Goal: Task Accomplishment & Management: Complete application form

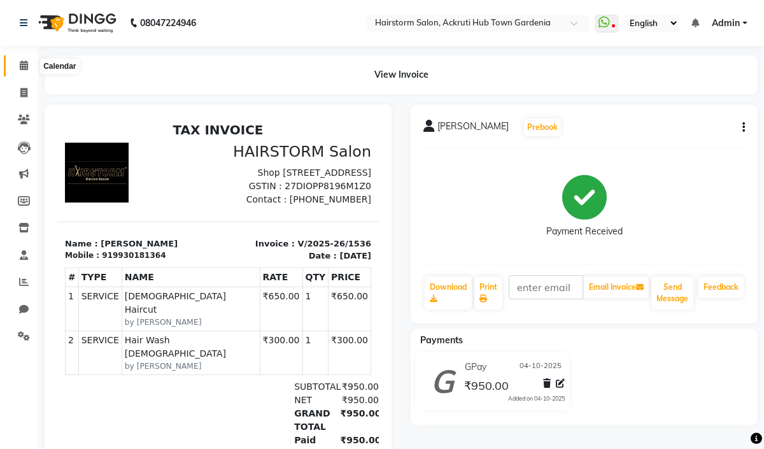
click at [25, 66] on icon at bounding box center [24, 65] width 8 height 10
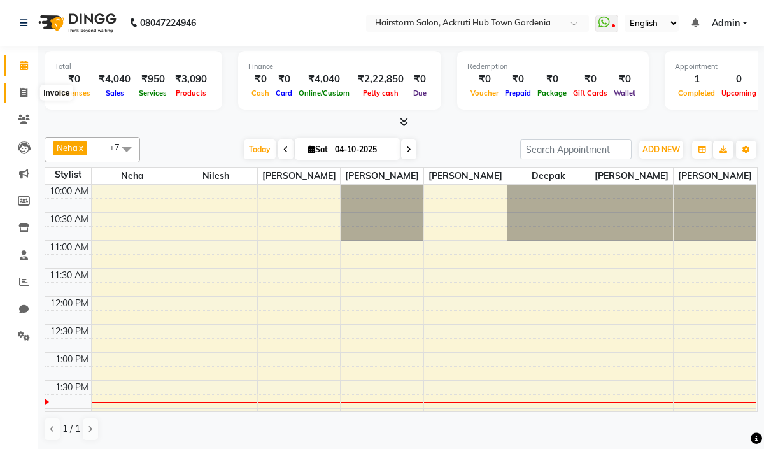
click at [24, 95] on icon at bounding box center [23, 93] width 7 height 10
select select "service"
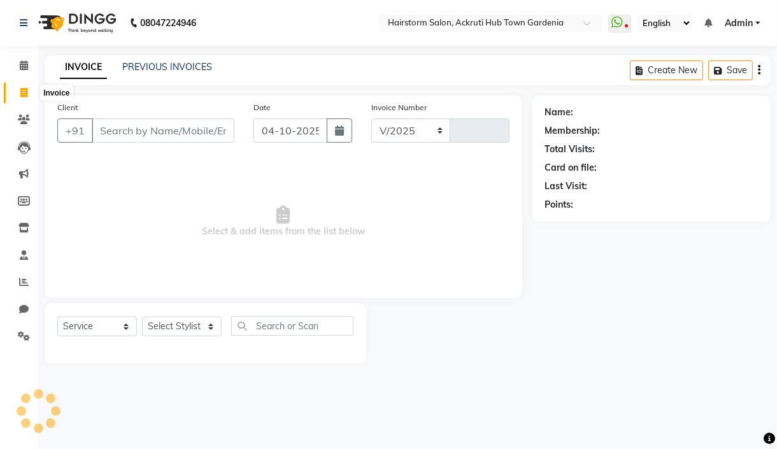
select select "279"
type input "1537"
click at [27, 65] on icon at bounding box center [24, 65] width 8 height 10
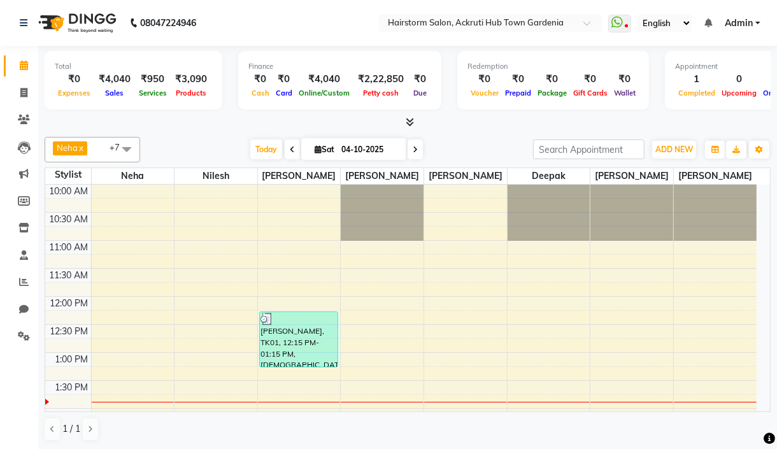
click at [83, 148] on link "x" at bounding box center [81, 148] width 6 height 10
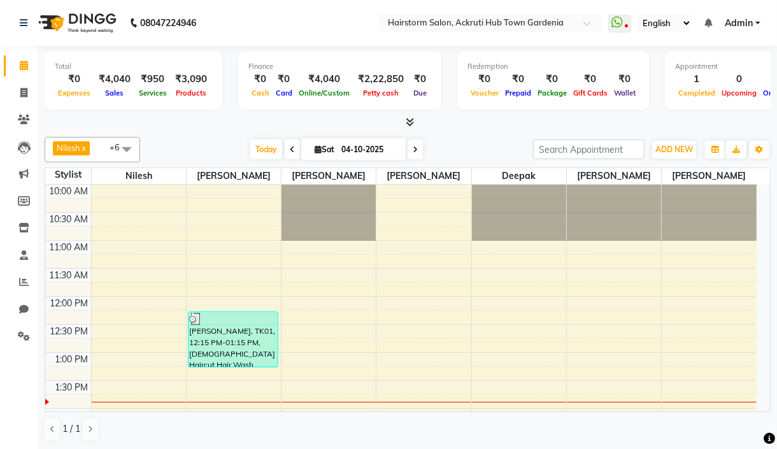
click at [86, 148] on link "x" at bounding box center [83, 148] width 6 height 10
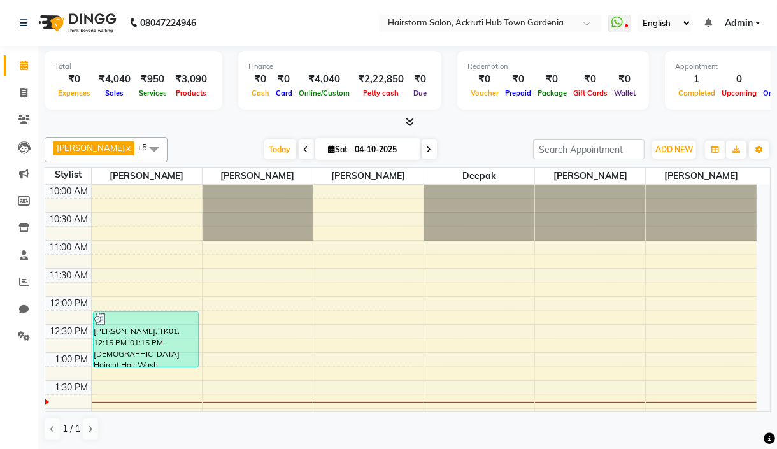
click at [125, 150] on link "x" at bounding box center [128, 148] width 6 height 10
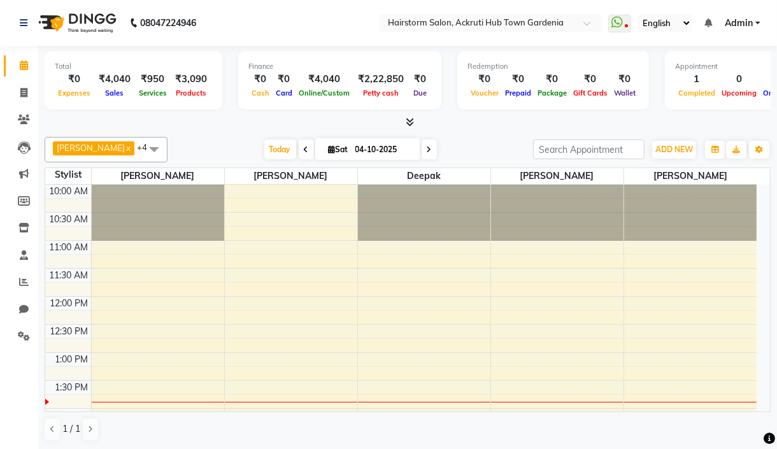
click at [125, 148] on link "x" at bounding box center [128, 148] width 6 height 10
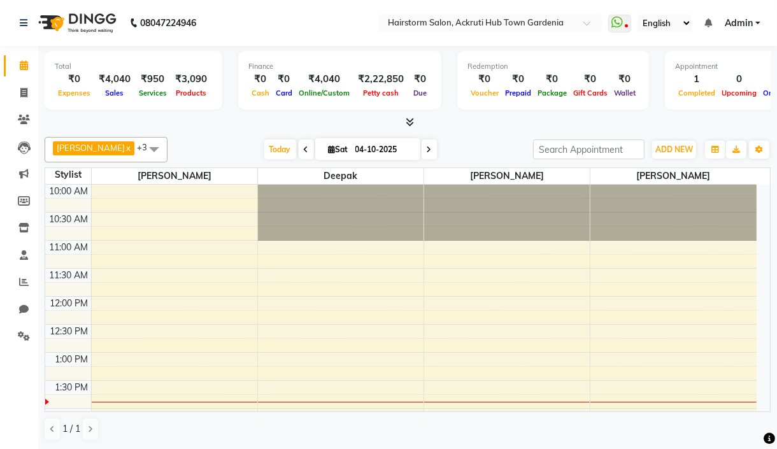
click at [125, 147] on link "x" at bounding box center [128, 148] width 6 height 10
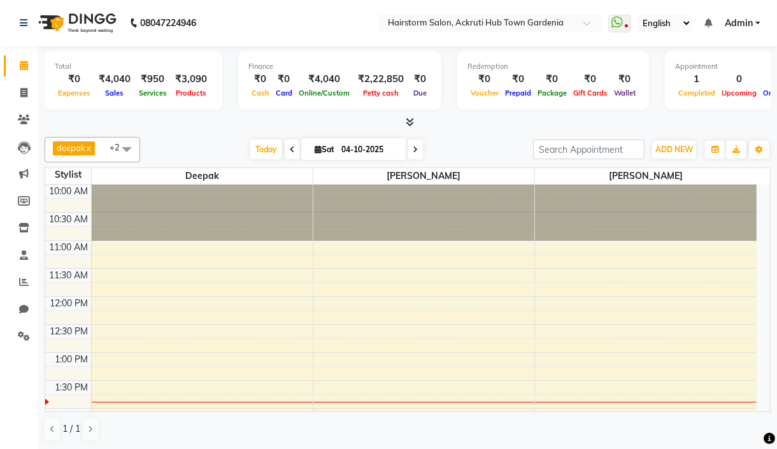
click at [89, 148] on link "x" at bounding box center [88, 148] width 6 height 10
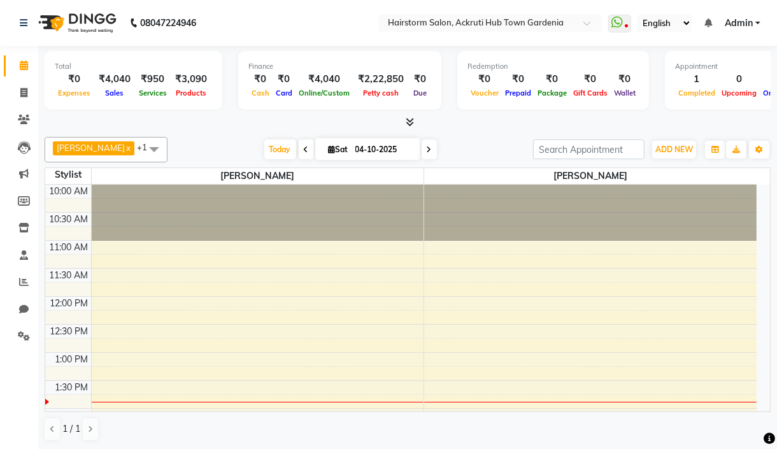
click at [125, 144] on link "x" at bounding box center [128, 148] width 6 height 10
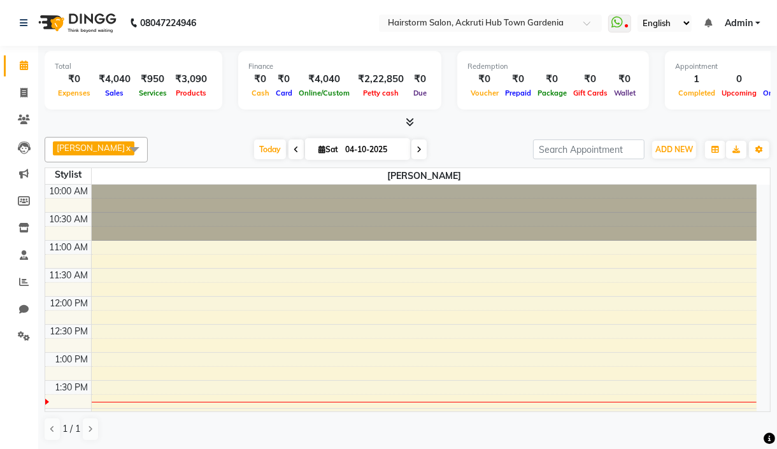
click at [122, 146] on span at bounding box center [134, 149] width 25 height 24
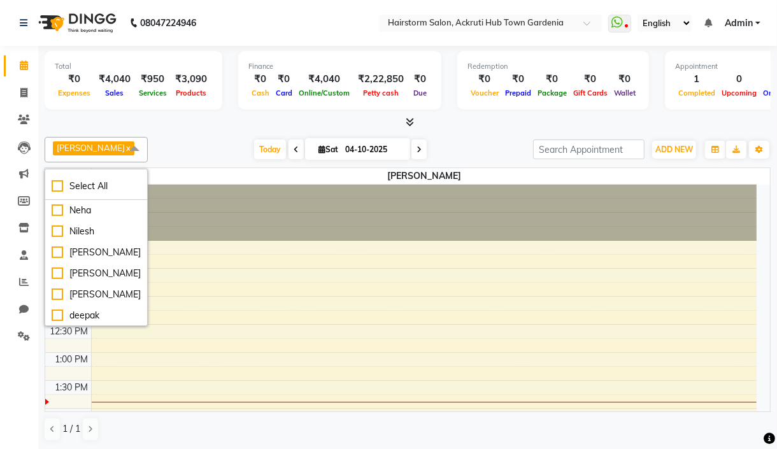
click at [122, 154] on span at bounding box center [134, 149] width 25 height 24
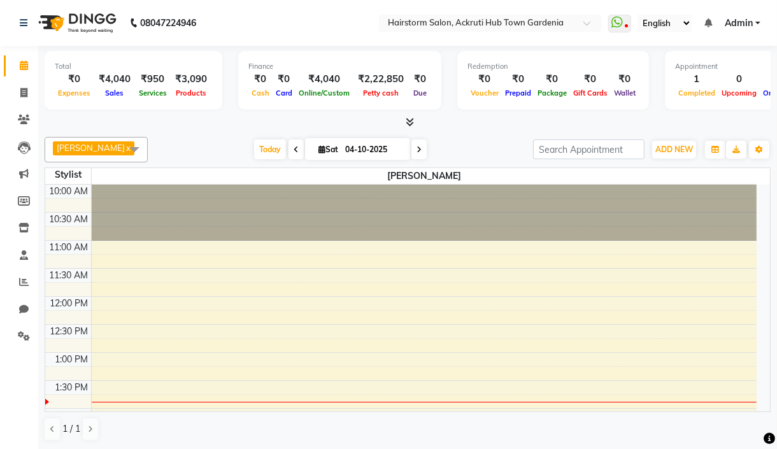
click at [122, 150] on span at bounding box center [134, 149] width 25 height 24
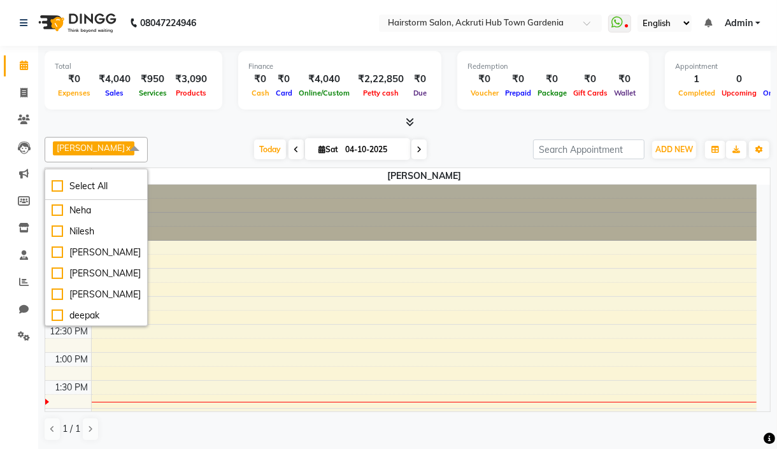
click at [122, 150] on span at bounding box center [134, 149] width 25 height 24
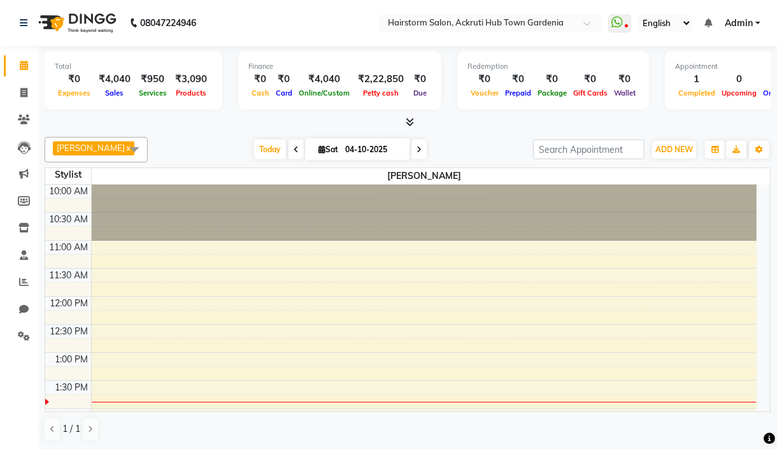
click at [122, 148] on span at bounding box center [134, 149] width 25 height 24
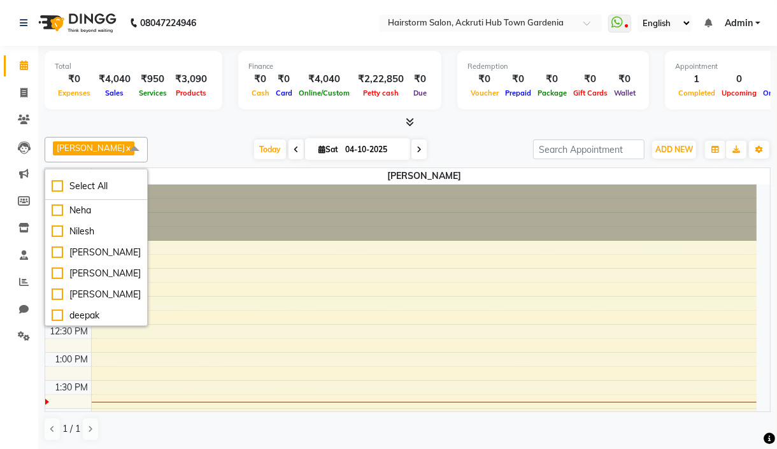
click at [122, 148] on span at bounding box center [134, 149] width 25 height 24
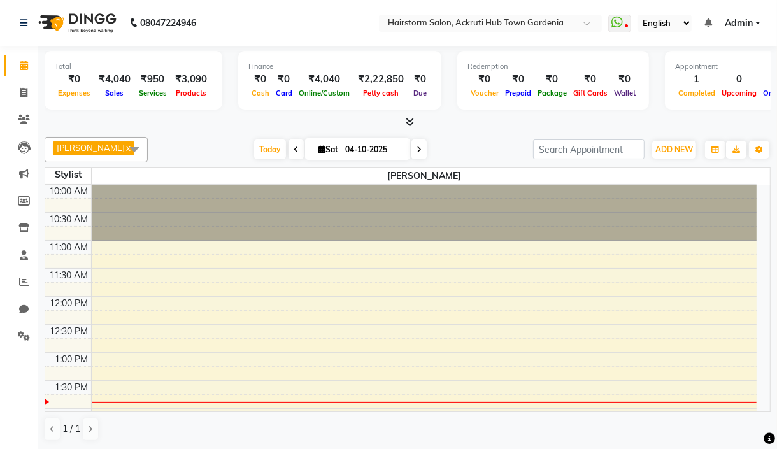
click at [122, 148] on span at bounding box center [134, 149] width 25 height 24
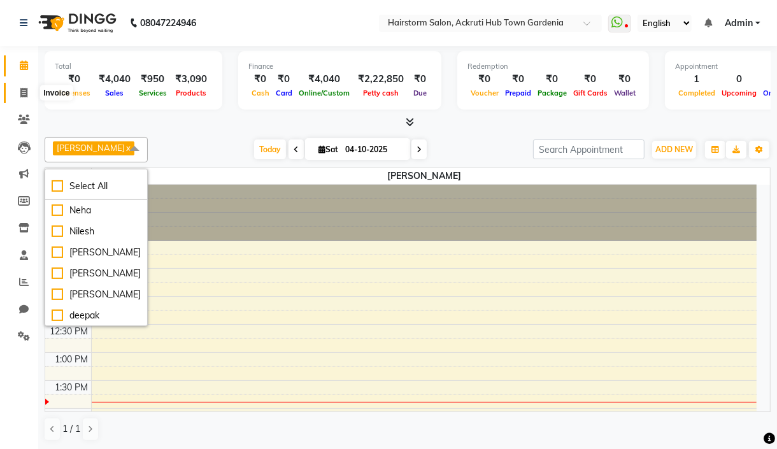
click at [23, 94] on icon at bounding box center [23, 93] width 7 height 10
select select "279"
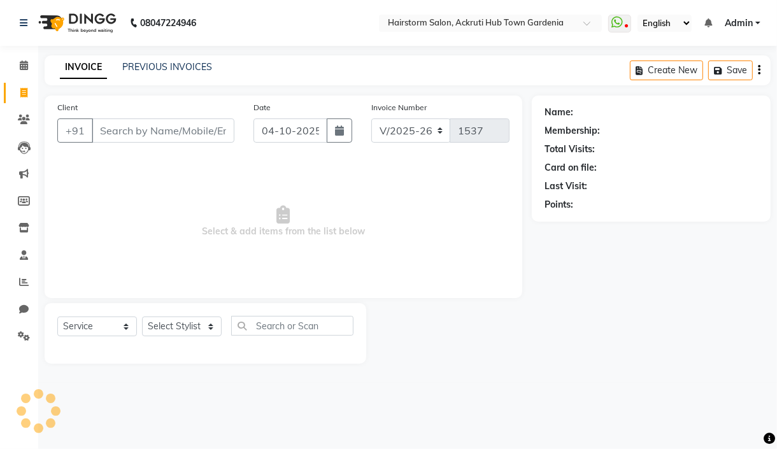
select select "product"
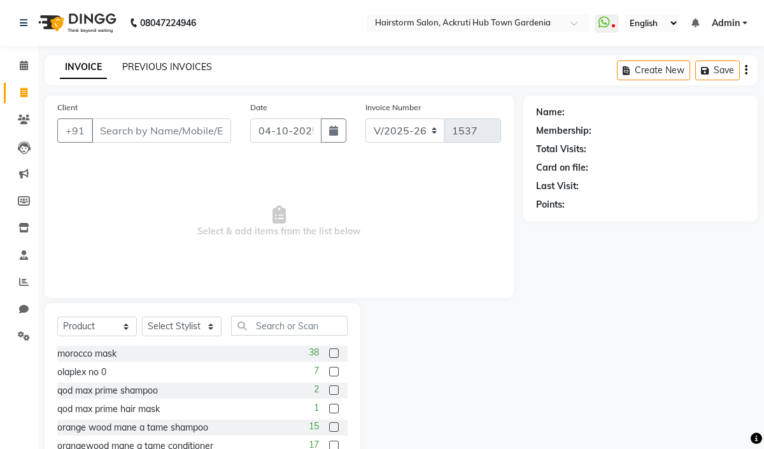
click at [160, 67] on link "PREVIOUS INVOICES" at bounding box center [167, 66] width 90 height 11
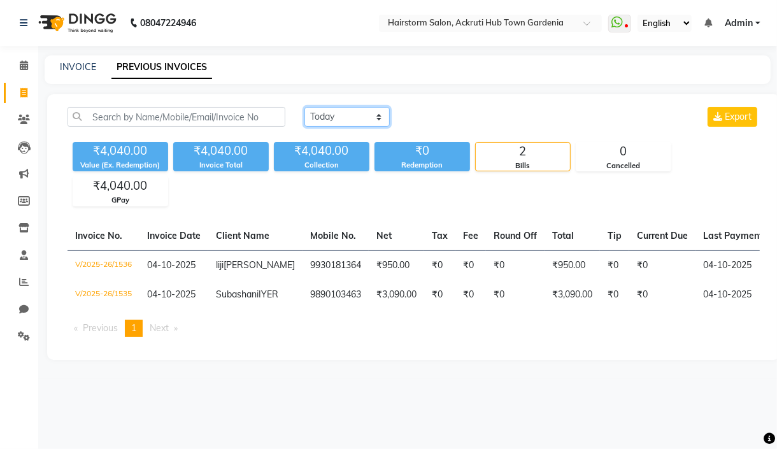
click at [342, 116] on select "[DATE] [DATE] Custom Range" at bounding box center [346, 117] width 85 height 20
select select "[DATE]"
click at [304, 107] on select "[DATE] [DATE] Custom Range" at bounding box center [346, 117] width 85 height 20
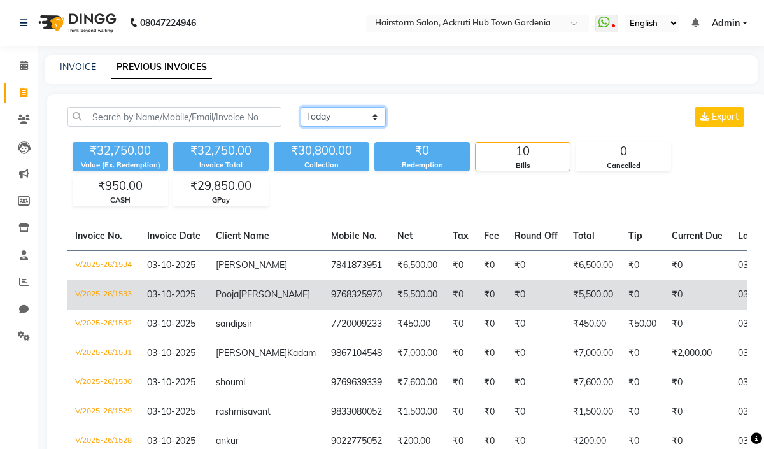
scroll to position [85, 0]
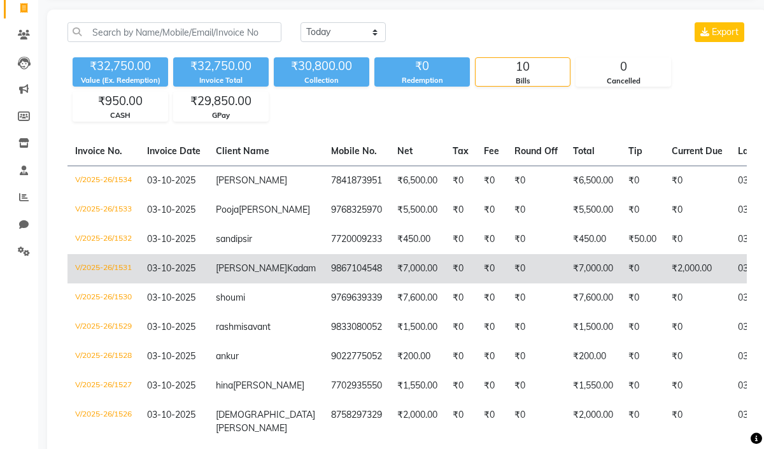
click at [116, 279] on td "V/2025-26/1531" at bounding box center [103, 268] width 72 height 29
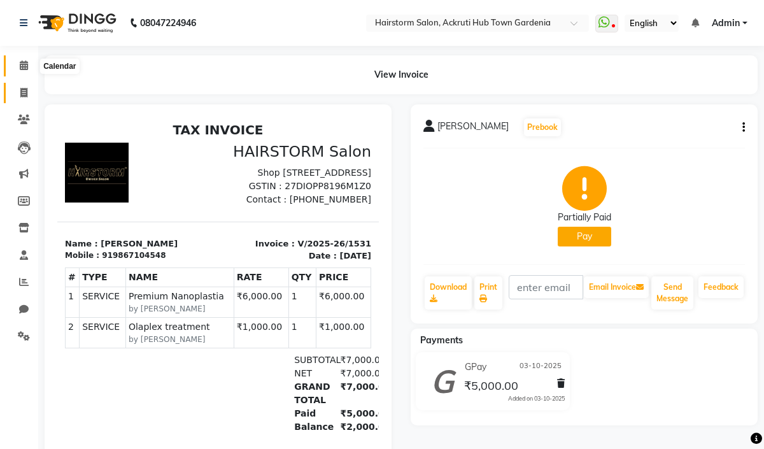
click at [21, 66] on icon at bounding box center [24, 65] width 8 height 10
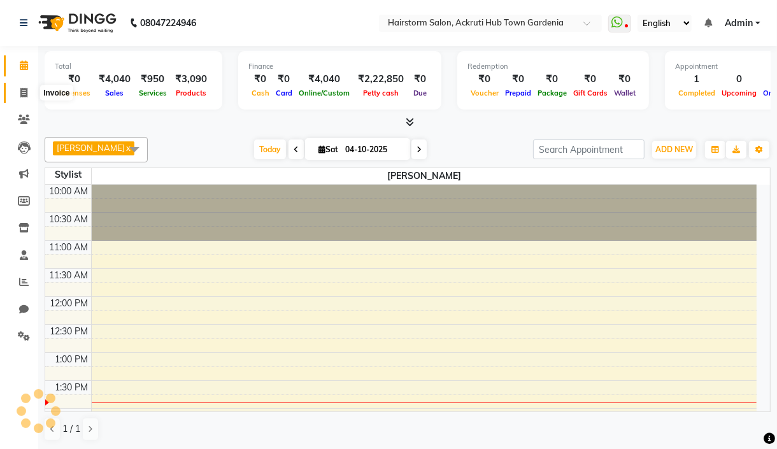
click at [27, 88] on span at bounding box center [24, 93] width 22 height 15
select select "279"
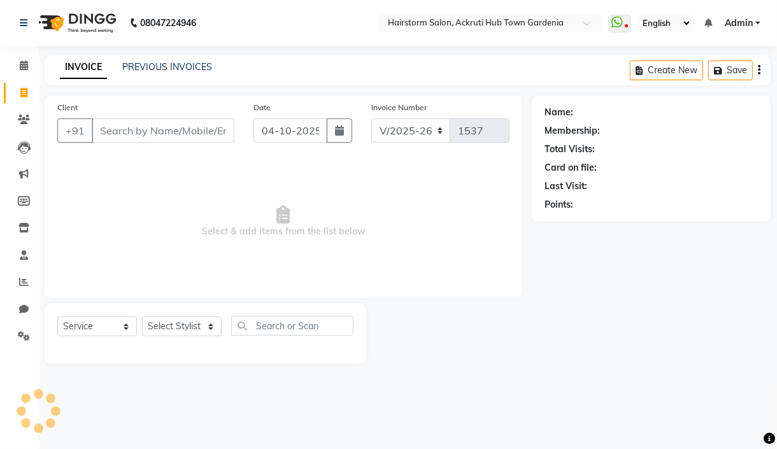
select select "product"
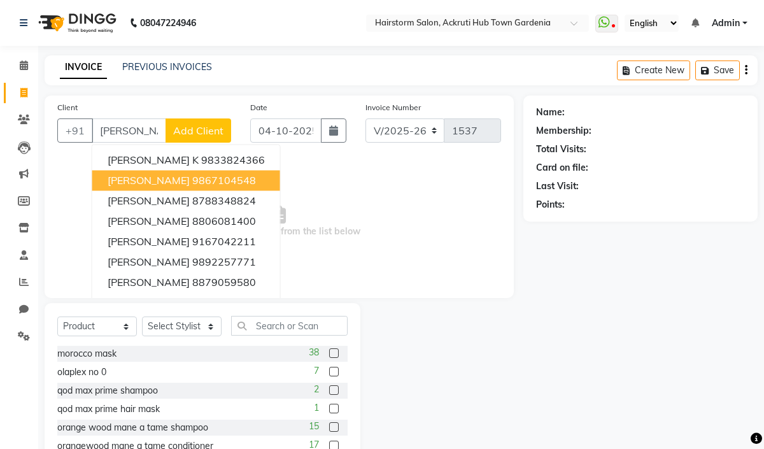
click at [172, 181] on span "Rutuja Kadam" at bounding box center [149, 180] width 82 height 13
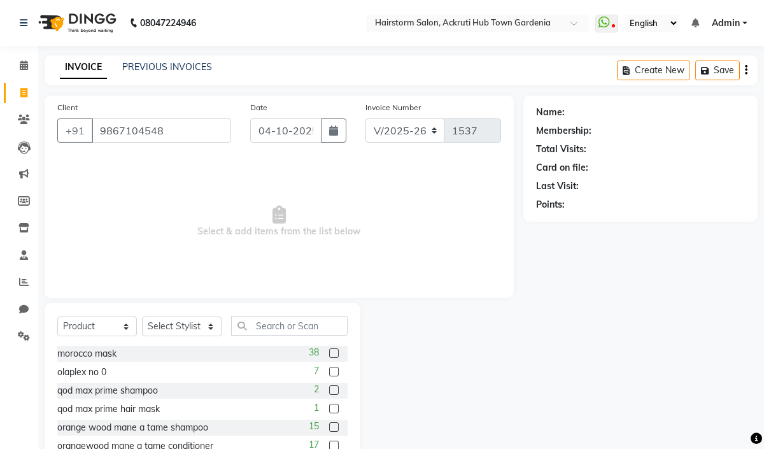
type input "9867104548"
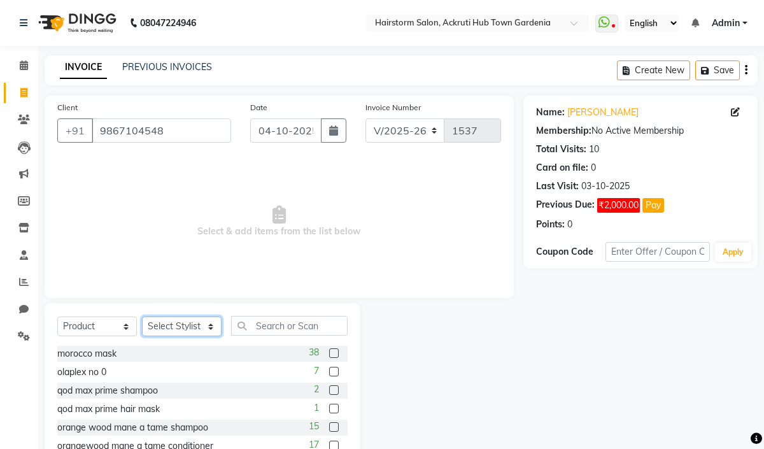
click at [189, 320] on select "Select Stylist Arbaaz patel deepak jayesh monali Neha Nilesh nishu sarika parmar" at bounding box center [182, 326] width 80 height 20
select select "59938"
click at [142, 317] on select "Select Stylist Arbaaz patel deepak jayesh monali Neha Nilesh nishu sarika parmar" at bounding box center [182, 326] width 80 height 20
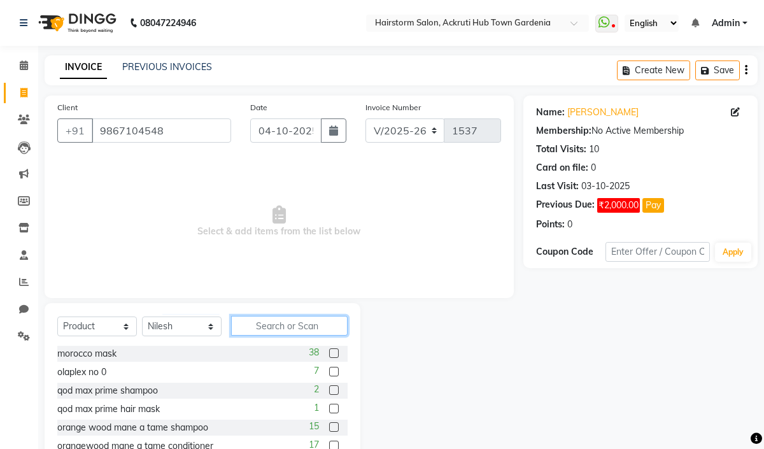
click at [272, 330] on input "text" at bounding box center [289, 326] width 116 height 20
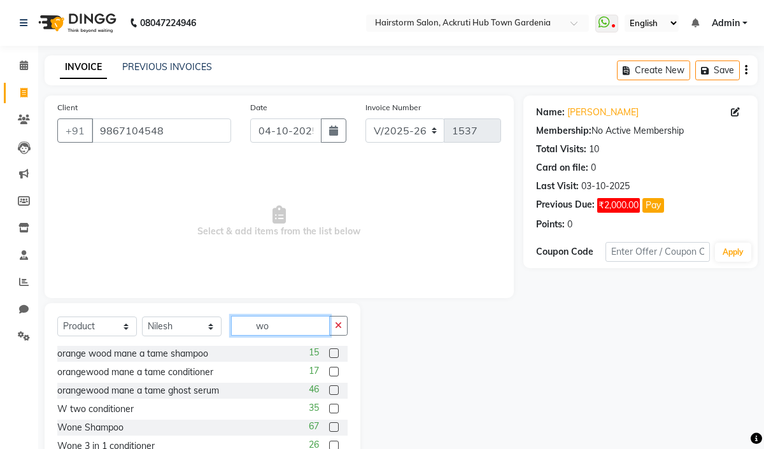
type input "wo"
drag, startPoint x: 319, startPoint y: 425, endPoint x: 316, endPoint y: 414, distance: 11.3
click at [329, 425] on label at bounding box center [334, 427] width 10 height 10
click at [329, 425] on input "checkbox" at bounding box center [333, 427] width 8 height 8
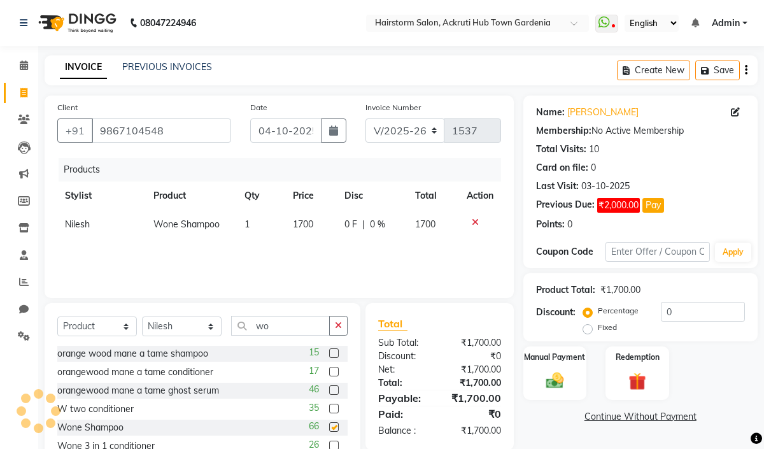
checkbox input "false"
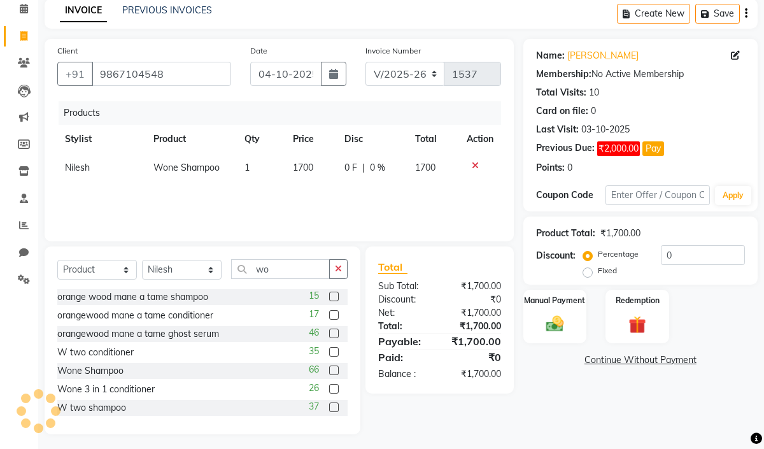
scroll to position [61, 0]
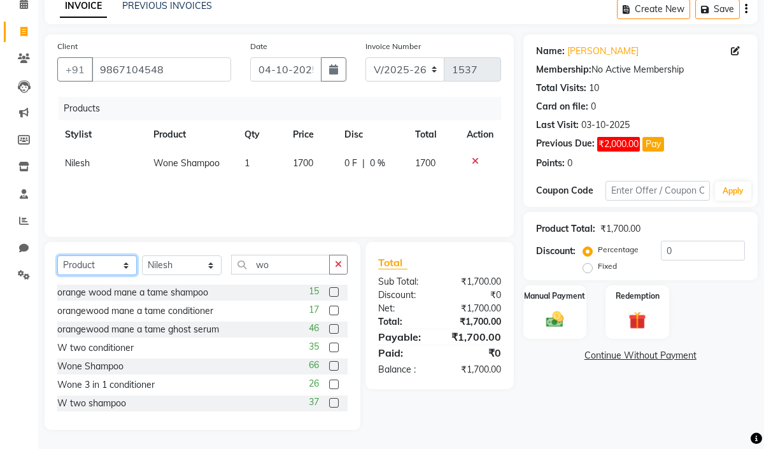
click at [101, 265] on select "Select Service Product Membership Package Voucher Prepaid Gift Card" at bounding box center [97, 265] width 80 height 20
click at [283, 262] on input "wo" at bounding box center [280, 265] width 99 height 20
click at [82, 264] on select "Select Service Product Membership Package Voucher Prepaid Gift Card" at bounding box center [97, 265] width 80 height 20
select select "service"
click at [57, 256] on select "Select Service Product Membership Package Voucher Prepaid Gift Card" at bounding box center [97, 265] width 80 height 20
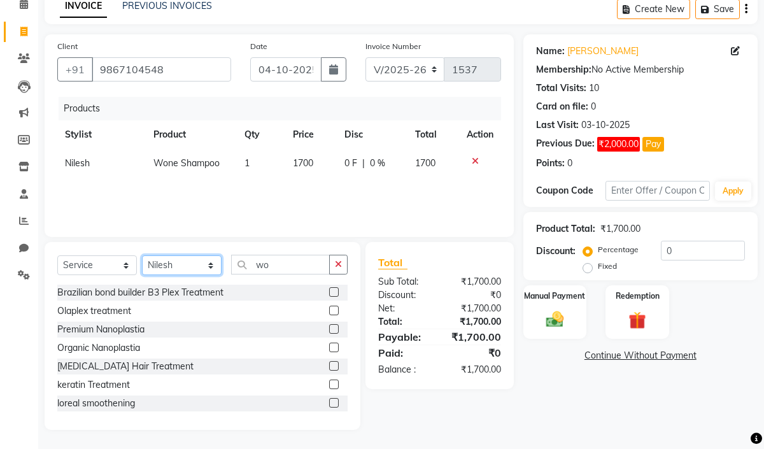
click at [203, 270] on select "Select Stylist Arbaaz patel deepak jayesh monali Neha Nilesh nishu sarika parmar" at bounding box center [182, 265] width 80 height 20
select select "71353"
click at [142, 256] on select "Select Stylist Arbaaz patel deepak jayesh monali Neha Nilesh nishu sarika parmar" at bounding box center [182, 265] width 80 height 20
click at [285, 255] on input "wo" at bounding box center [280, 265] width 99 height 20
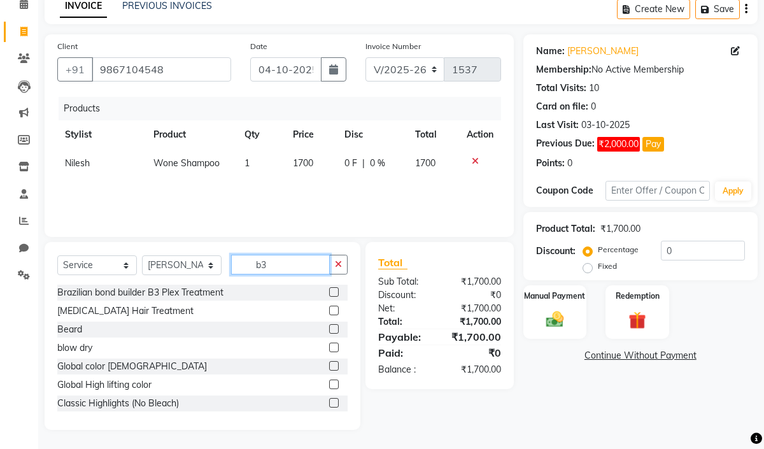
scroll to position [20, 0]
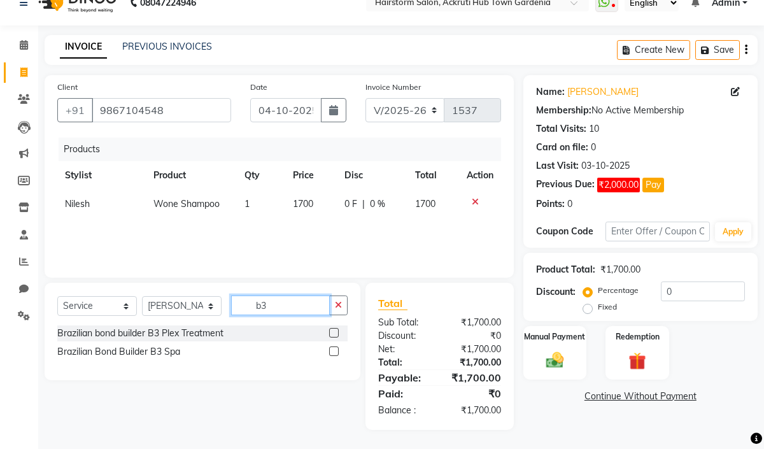
type input "b3"
click at [333, 353] on label at bounding box center [334, 351] width 10 height 10
click at [333, 353] on input "checkbox" at bounding box center [333, 352] width 8 height 8
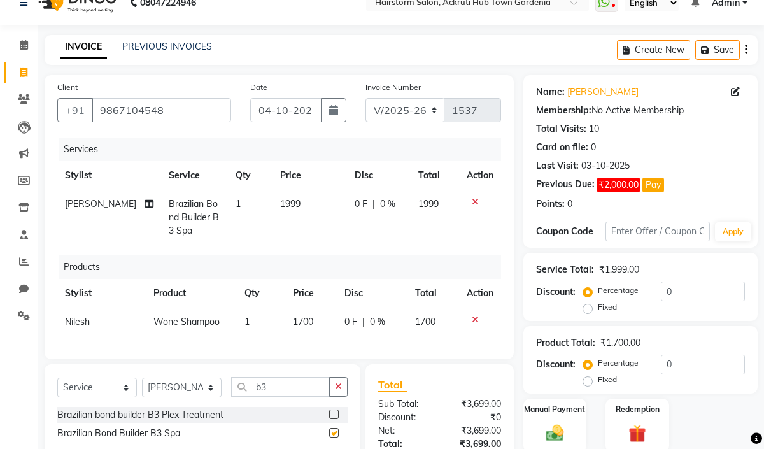
checkbox input "false"
drag, startPoint x: 292, startPoint y: 199, endPoint x: 327, endPoint y: 218, distance: 39.6
click at [296, 199] on td "1999" at bounding box center [309, 217] width 74 height 55
select select "71353"
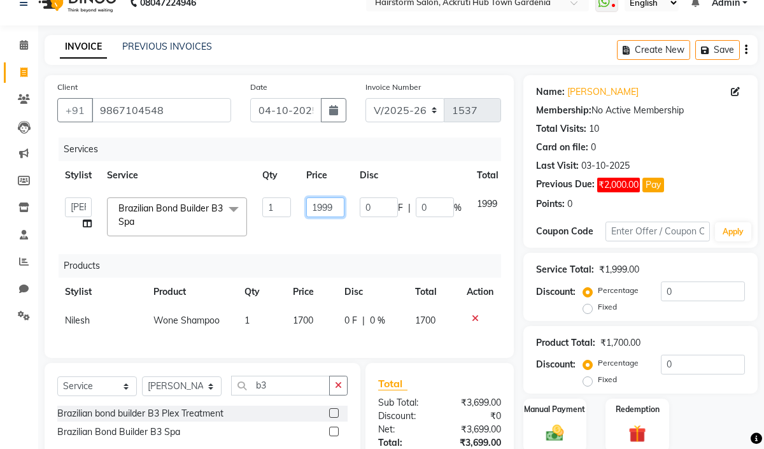
click at [339, 206] on input "1999" at bounding box center [325, 207] width 38 height 20
click at [337, 206] on input "1999" at bounding box center [325, 207] width 38 height 20
type input "2000"
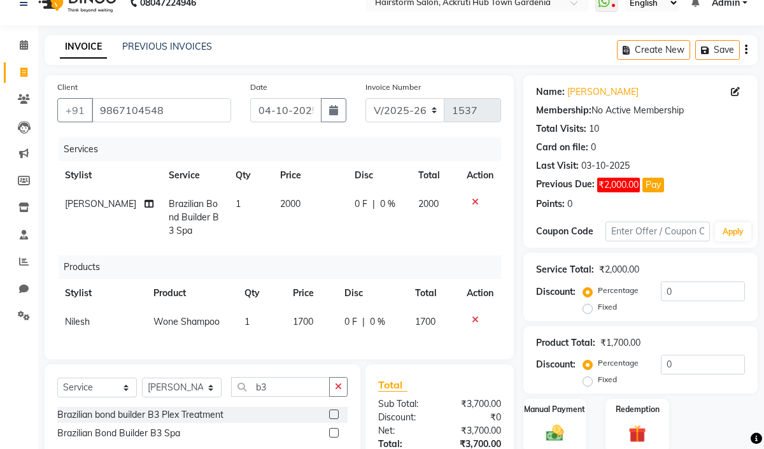
click at [332, 232] on td "2000" at bounding box center [309, 217] width 74 height 55
select select "71353"
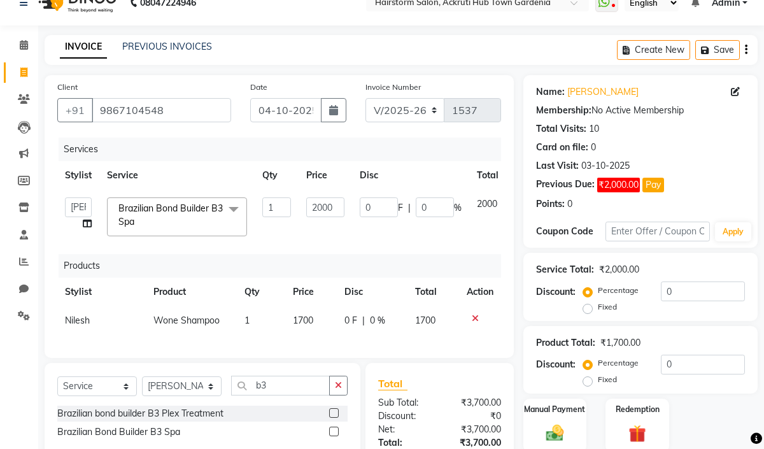
click at [320, 234] on td "2000" at bounding box center [325, 217] width 53 height 54
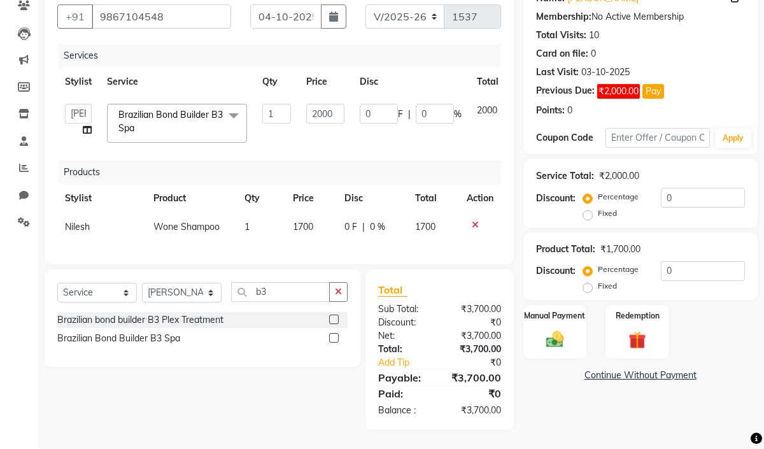
scroll to position [127, 0]
click at [651, 84] on button "Pay" at bounding box center [653, 91] width 22 height 15
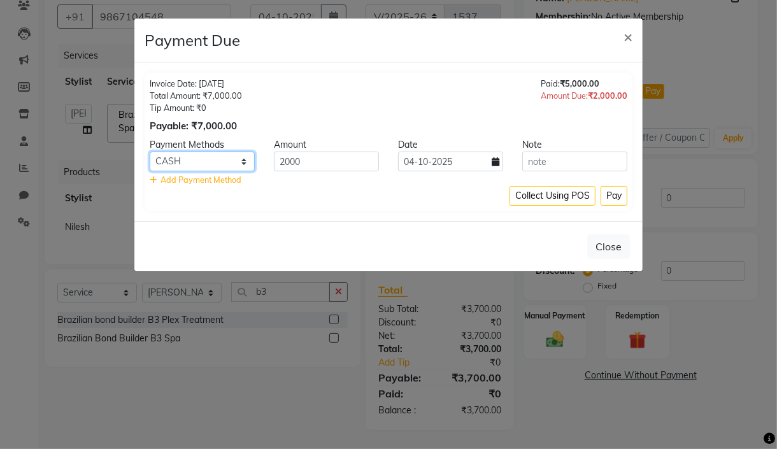
click at [219, 156] on select "Family GPay CARD CASH" at bounding box center [202, 161] width 105 height 20
select select "5"
click at [150, 151] on select "Family GPay CARD CASH" at bounding box center [202, 161] width 105 height 20
click at [615, 200] on button "Pay" at bounding box center [613, 196] width 27 height 20
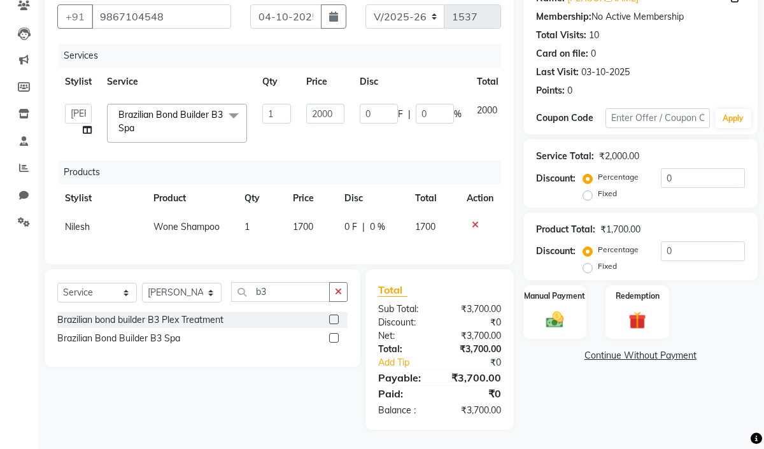
click at [345, 160] on div "Products" at bounding box center [285, 172] width 452 height 24
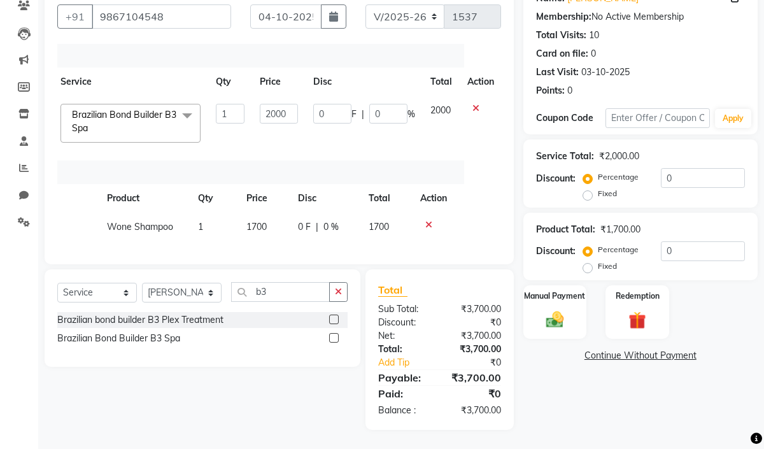
scroll to position [0, 0]
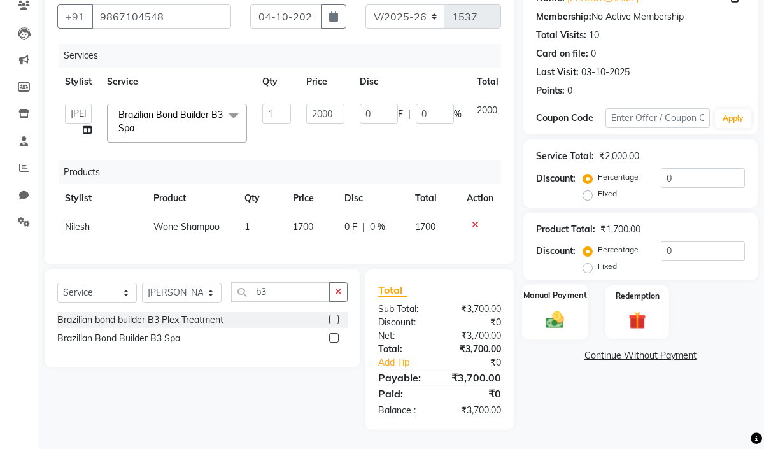
click at [556, 309] on img at bounding box center [554, 319] width 29 height 21
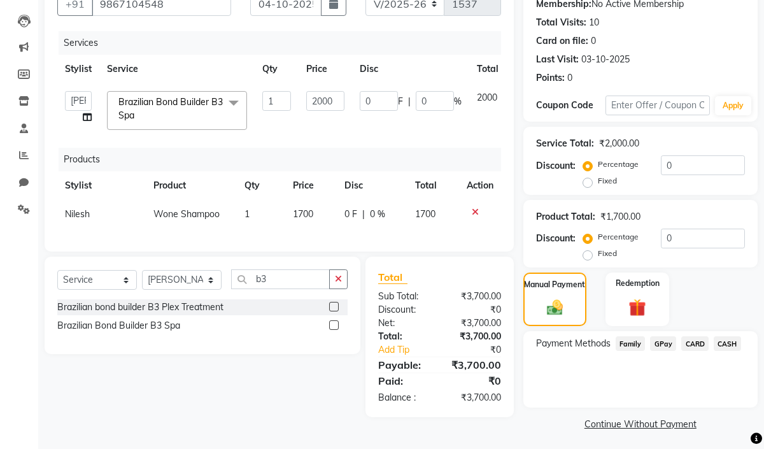
click at [663, 341] on span "GPay" at bounding box center [663, 343] width 26 height 15
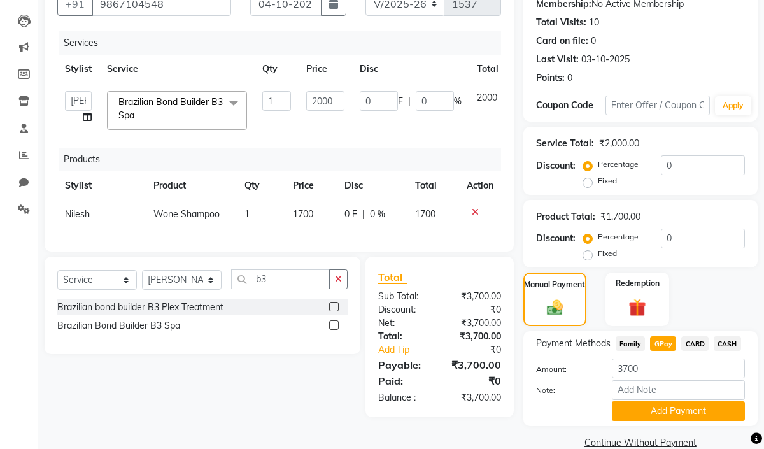
scroll to position [150, 0]
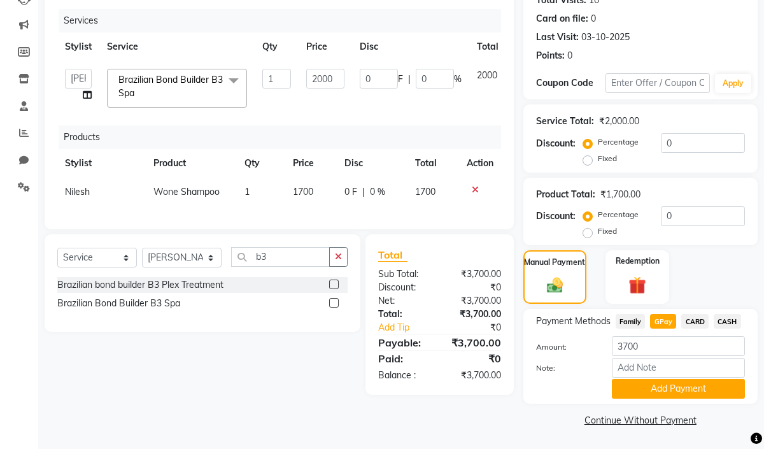
click at [598, 158] on label "Fixed" at bounding box center [607, 158] width 19 height 11
click at [587, 158] on input "Fixed" at bounding box center [590, 158] width 9 height 9
radio input "true"
click at [679, 141] on input "0" at bounding box center [703, 143] width 84 height 20
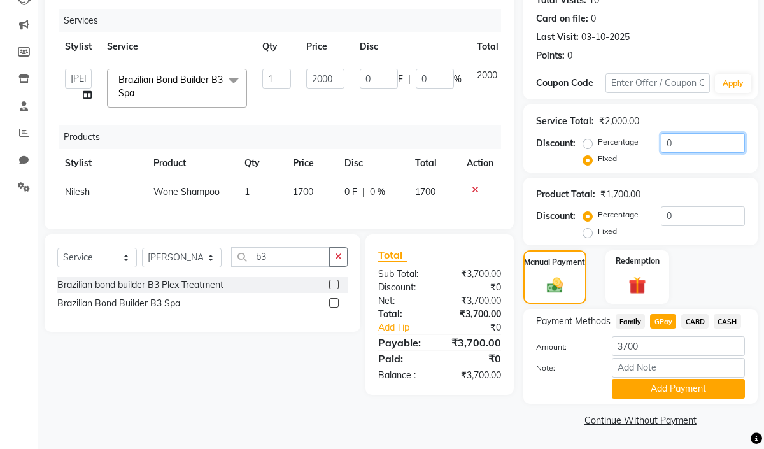
click at [679, 141] on input "0" at bounding box center [703, 143] width 84 height 20
type input "2"
type input "0.1"
type input "20"
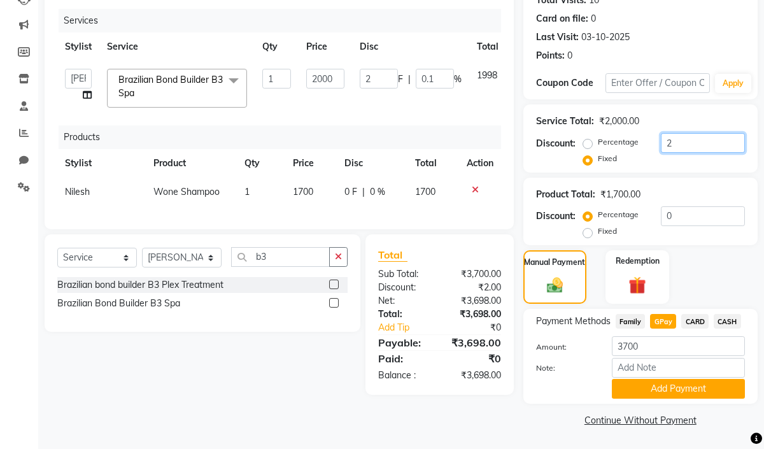
type input "20"
type input "1"
type input "200"
type input "10"
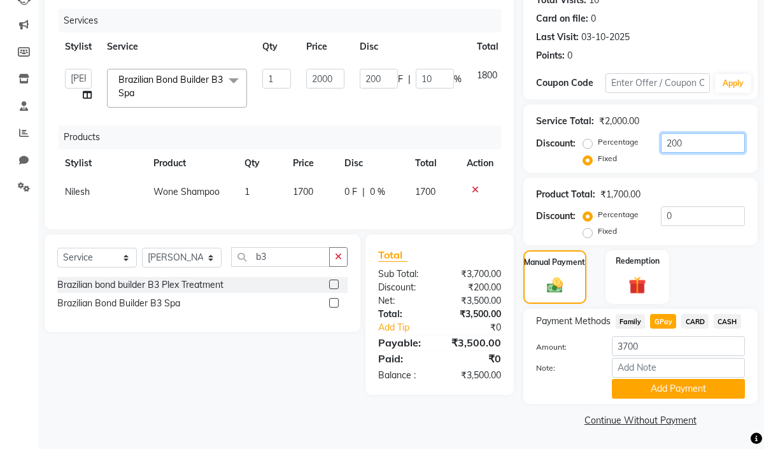
type input "200"
click at [673, 178] on div "Product Total: ₹1,700.00 Discount: Percentage Fixed 0" at bounding box center [640, 212] width 234 height 68
click at [663, 323] on span "GPay" at bounding box center [663, 321] width 26 height 15
type input "3500"
click at [666, 393] on button "Add Payment" at bounding box center [678, 389] width 133 height 20
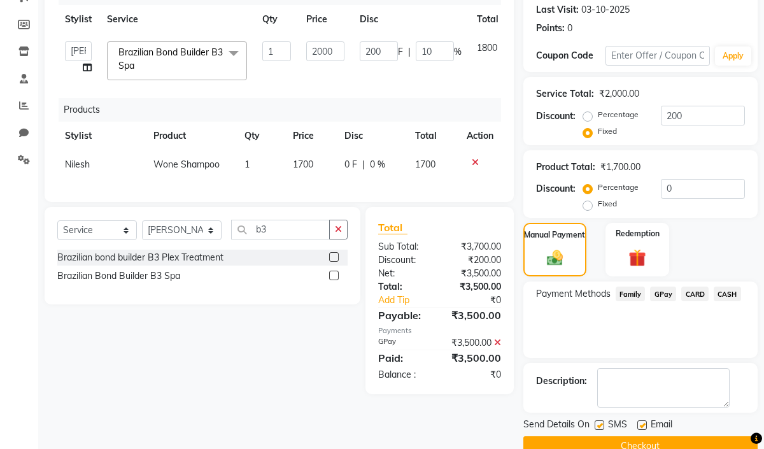
scroll to position [203, 0]
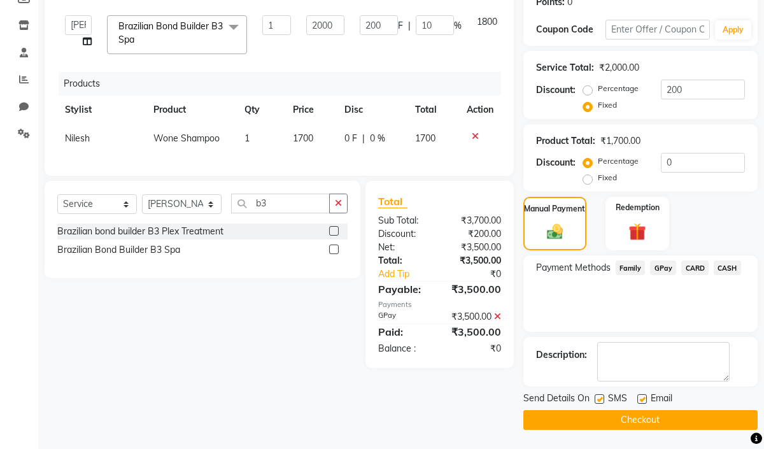
click at [639, 400] on label at bounding box center [642, 399] width 10 height 10
click at [639, 400] on input "checkbox" at bounding box center [641, 399] width 8 height 8
checkbox input "false"
click at [599, 402] on label at bounding box center [600, 399] width 10 height 10
click at [599, 402] on input "checkbox" at bounding box center [599, 399] width 8 height 8
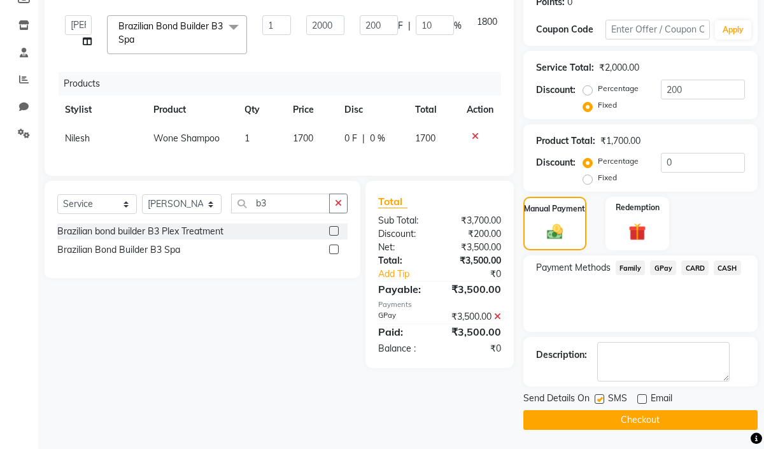
checkbox input "false"
click at [599, 426] on button "Checkout" at bounding box center [640, 420] width 234 height 20
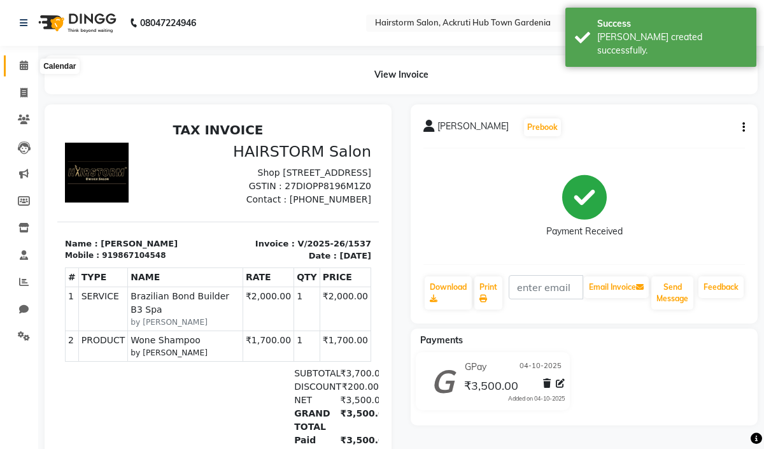
click at [26, 65] on icon at bounding box center [24, 65] width 8 height 10
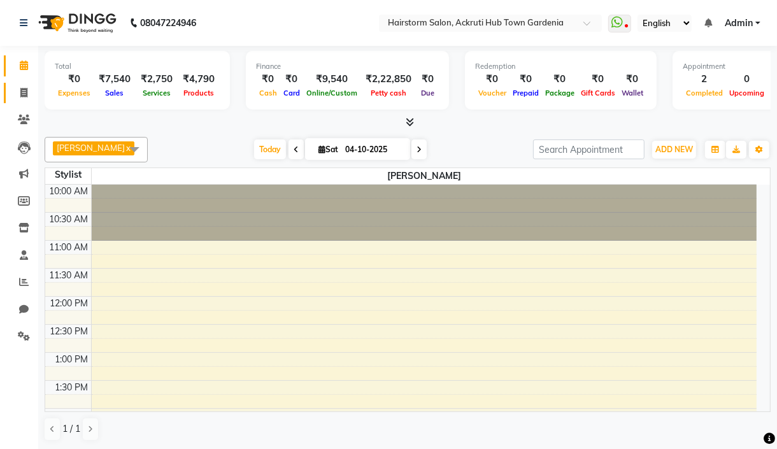
click at [25, 83] on link "Invoice" at bounding box center [19, 93] width 31 height 21
select select "279"
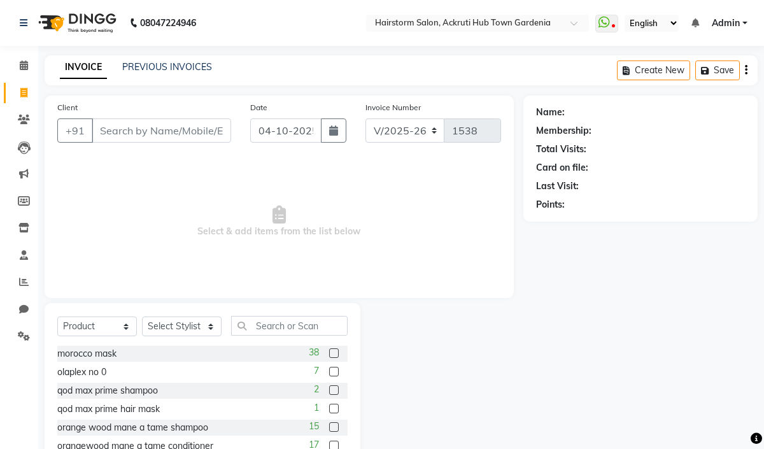
click at [115, 135] on input "Client" at bounding box center [161, 130] width 139 height 24
click at [137, 327] on div "Select Service Product Membership Package Voucher Prepaid Gift Card Select Styl…" at bounding box center [202, 331] width 290 height 30
click at [121, 319] on select "Select Service Product Membership Package Voucher Prepaid Gift Card" at bounding box center [97, 326] width 80 height 20
select select "service"
click at [57, 317] on select "Select Service Product Membership Package Voucher Prepaid Gift Card" at bounding box center [97, 326] width 80 height 20
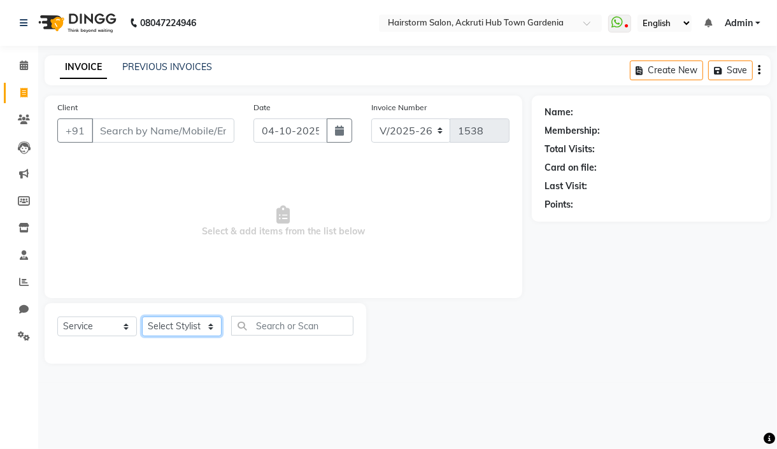
click at [186, 325] on select "Select Stylist Arbaaz patel deepak jayesh monali Neha Nilesh nishu sarika parmar" at bounding box center [182, 326] width 80 height 20
select select "59936"
click at [142, 317] on select "Select Stylist Arbaaz patel deepak jayesh monali Neha Nilesh nishu sarika parmar" at bounding box center [182, 326] width 80 height 20
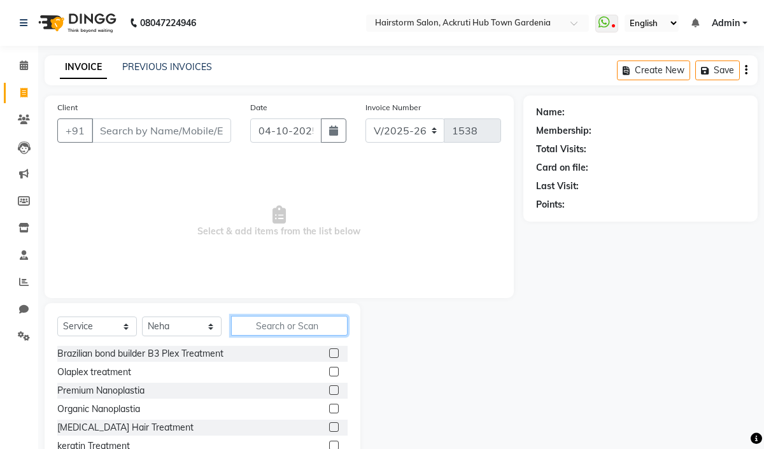
click at [260, 317] on input "text" at bounding box center [289, 326] width 116 height 20
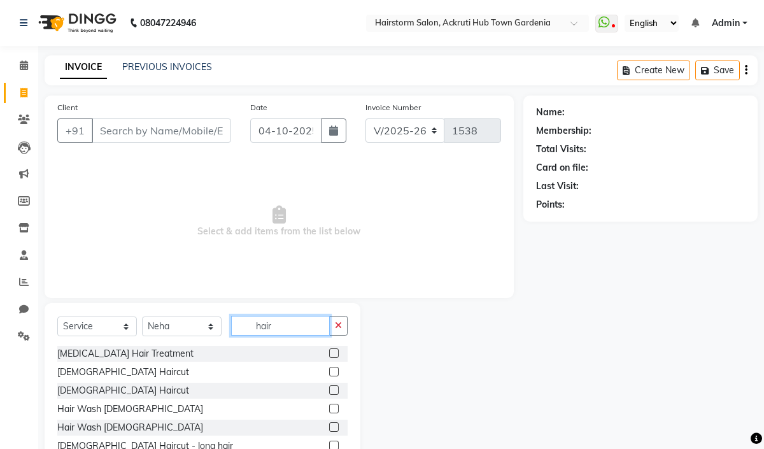
type input "hair"
click at [329, 370] on label at bounding box center [334, 372] width 10 height 10
click at [329, 370] on input "checkbox" at bounding box center [333, 372] width 8 height 8
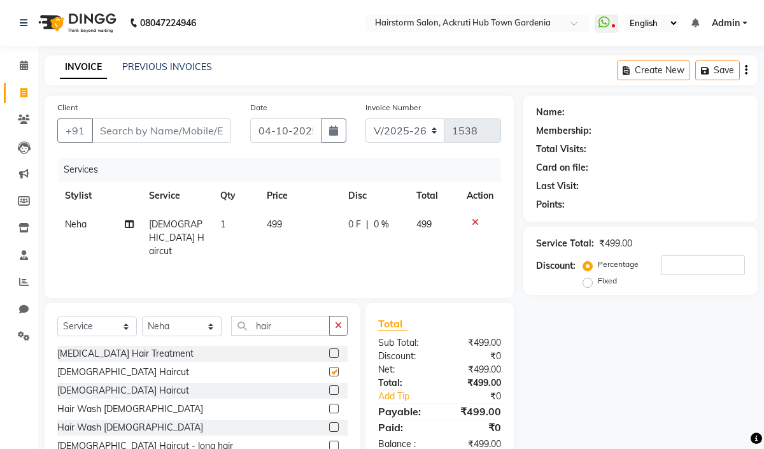
checkbox input "false"
click at [292, 230] on td "499" at bounding box center [299, 237] width 81 height 55
select select "59936"
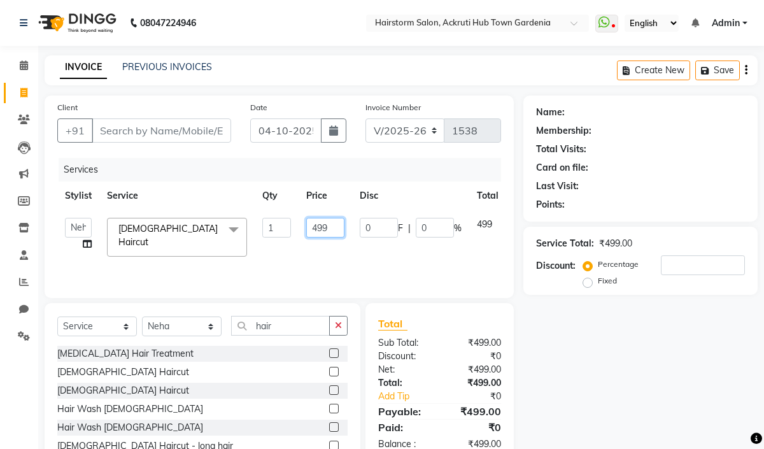
click at [330, 224] on input "499" at bounding box center [325, 228] width 38 height 20
type input "4"
type input "600"
click at [329, 265] on div "Services Stylist Service Qty Price Disc Total Action Arbaaz patel deepak jayesh…" at bounding box center [279, 221] width 444 height 127
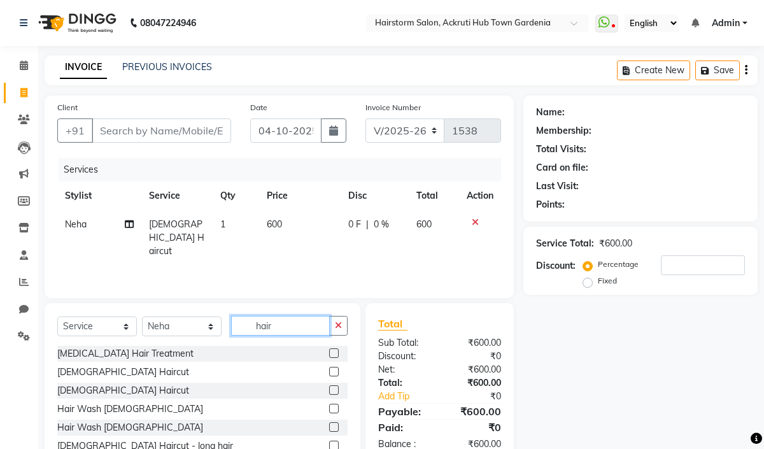
click at [279, 327] on input "hair" at bounding box center [280, 326] width 99 height 20
type input "h"
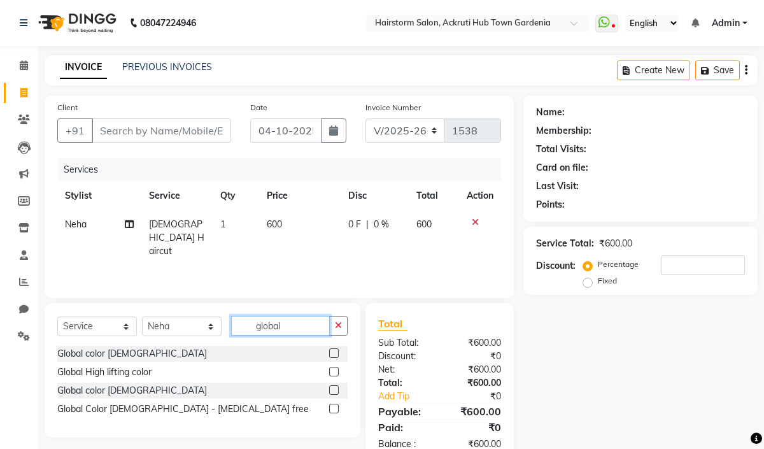
type input "global"
click at [332, 354] on label at bounding box center [334, 353] width 10 height 10
click at [332, 354] on input "checkbox" at bounding box center [333, 353] width 8 height 8
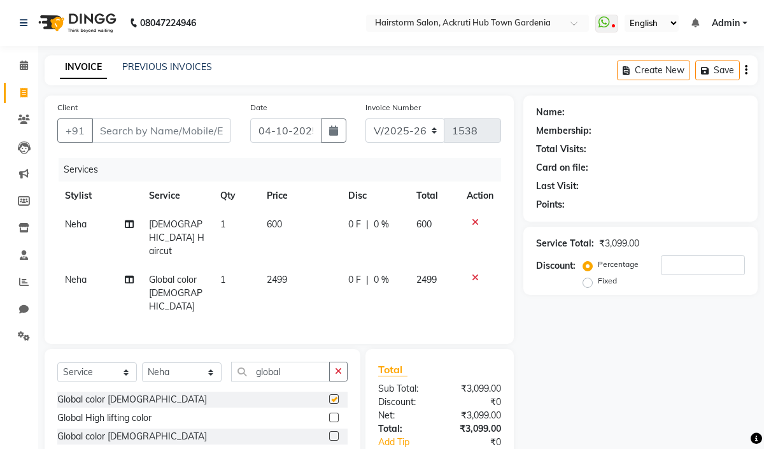
checkbox input "false"
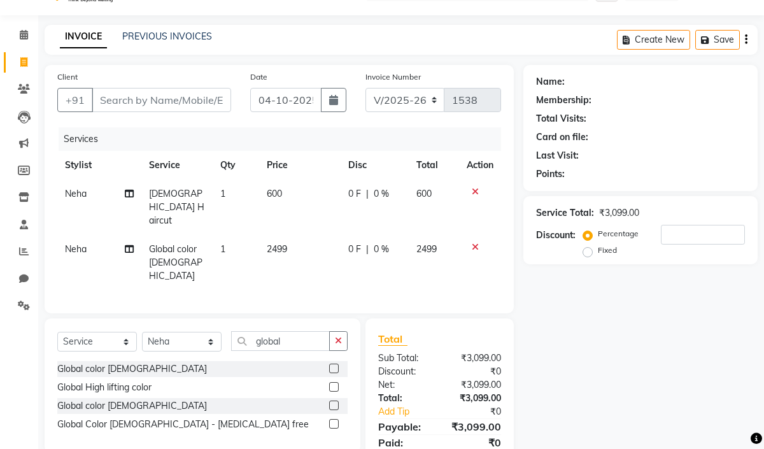
scroll to position [66, 0]
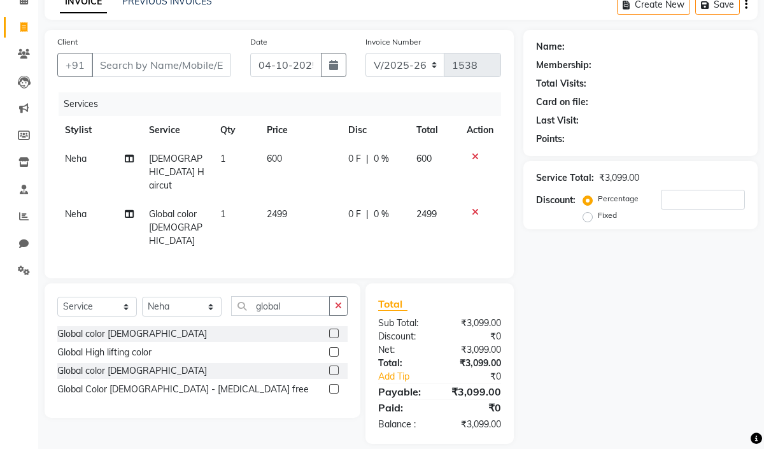
click at [301, 200] on td "2499" at bounding box center [299, 227] width 81 height 55
select select "59936"
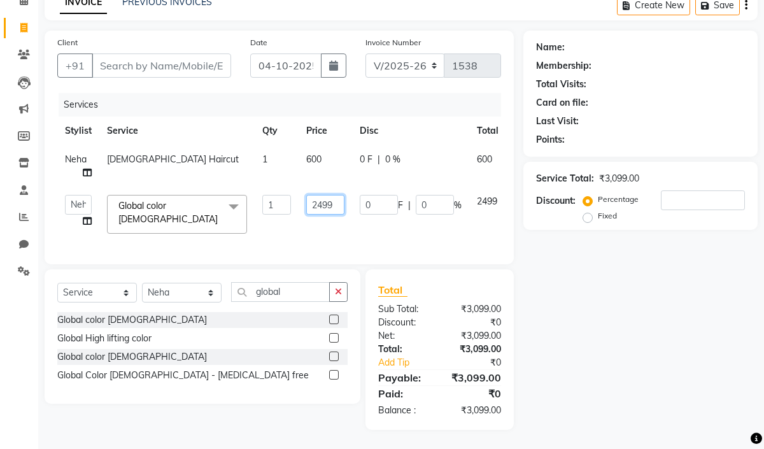
click at [334, 205] on input "2499" at bounding box center [325, 205] width 38 height 20
type input "2"
type input "2500"
click at [263, 234] on div "Services Stylist Service Qty Price Disc Total Action Neha Female Haircut 1 600 …" at bounding box center [279, 172] width 444 height 158
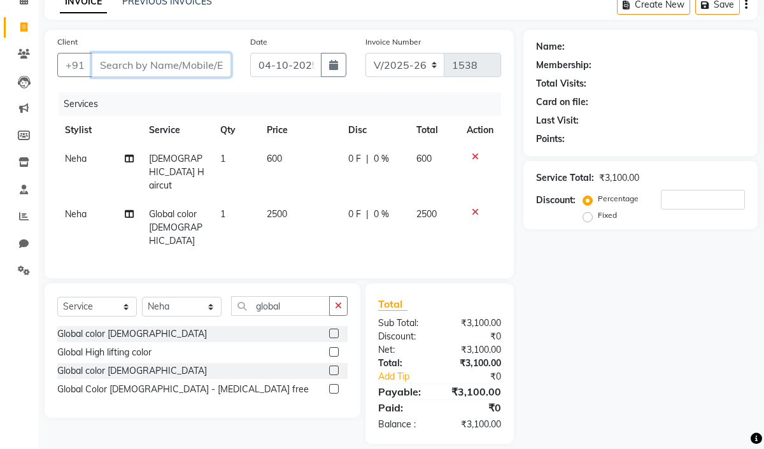
click at [121, 65] on input "Client" at bounding box center [161, 65] width 139 height 24
type input "8"
type input "0"
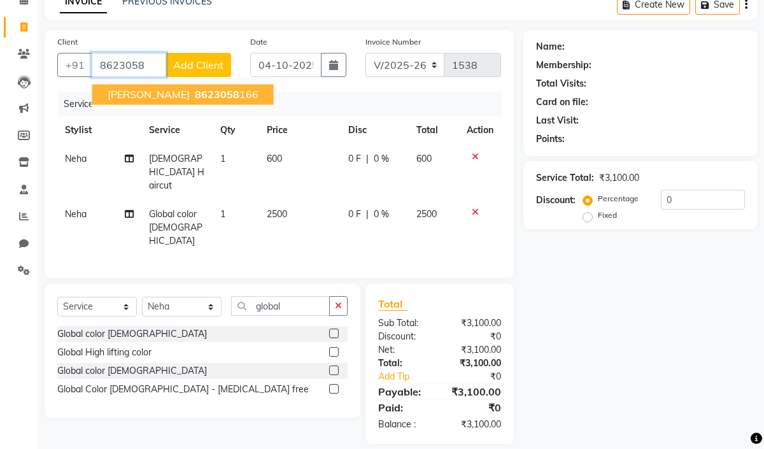
click at [154, 88] on span "Sejal kurmi" at bounding box center [149, 94] width 82 height 13
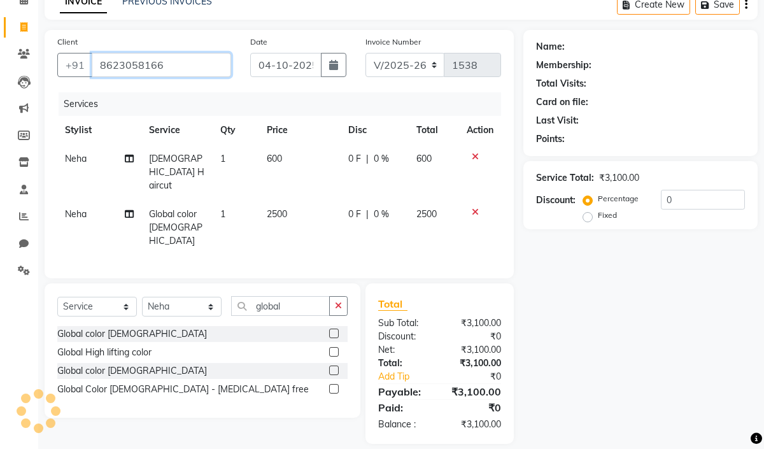
type input "8623058166"
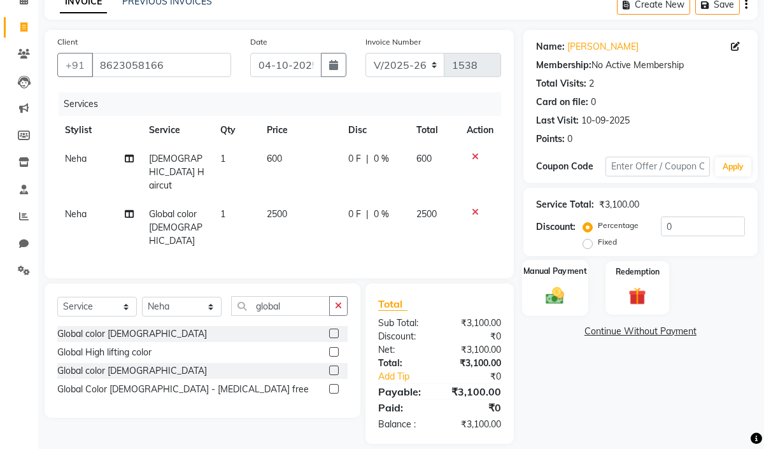
click at [570, 291] on div "Manual Payment" at bounding box center [555, 288] width 66 height 56
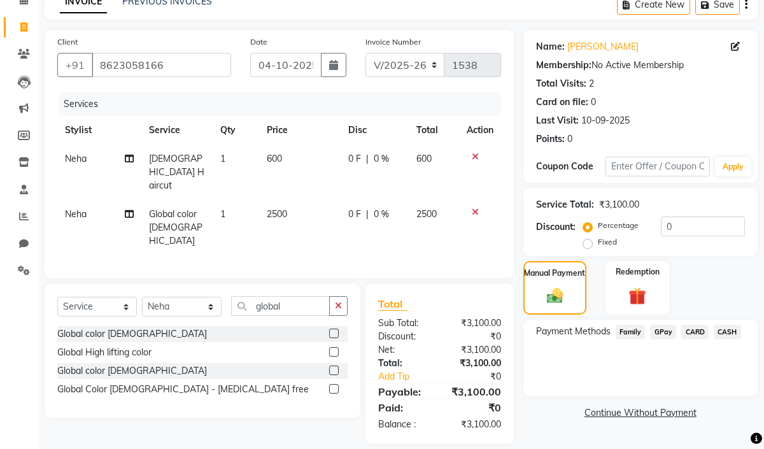
click at [656, 330] on span "GPay" at bounding box center [663, 332] width 26 height 15
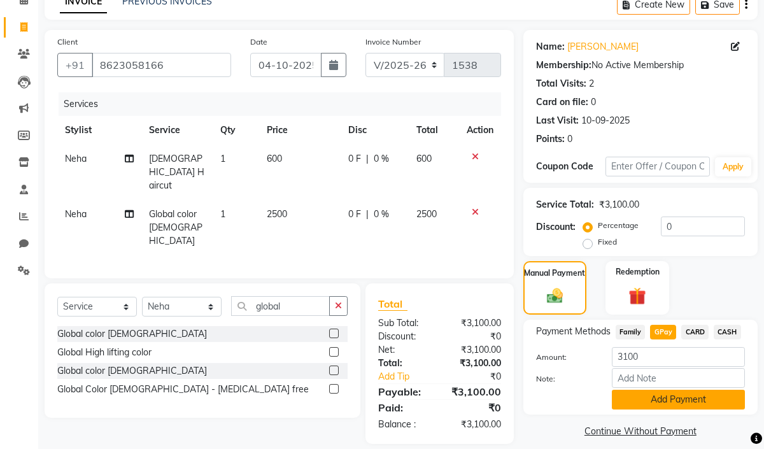
scroll to position [77, 0]
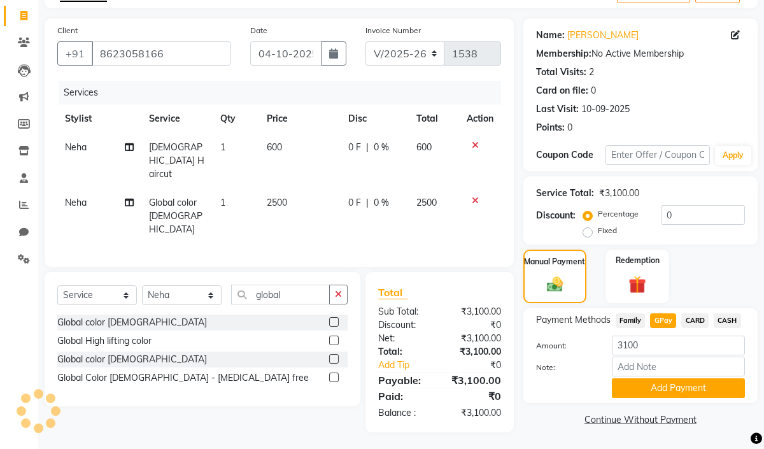
click at [724, 321] on span "CASH" at bounding box center [727, 320] width 27 height 15
click at [300, 139] on td "600" at bounding box center [299, 160] width 81 height 55
select select "59936"
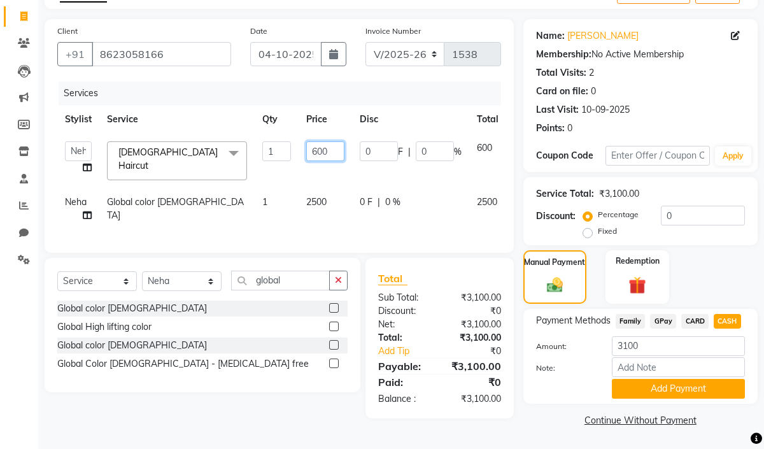
click at [332, 158] on input "600" at bounding box center [325, 151] width 38 height 20
type input "6"
type input "500"
click at [332, 170] on td "500" at bounding box center [325, 161] width 53 height 54
select select "59936"
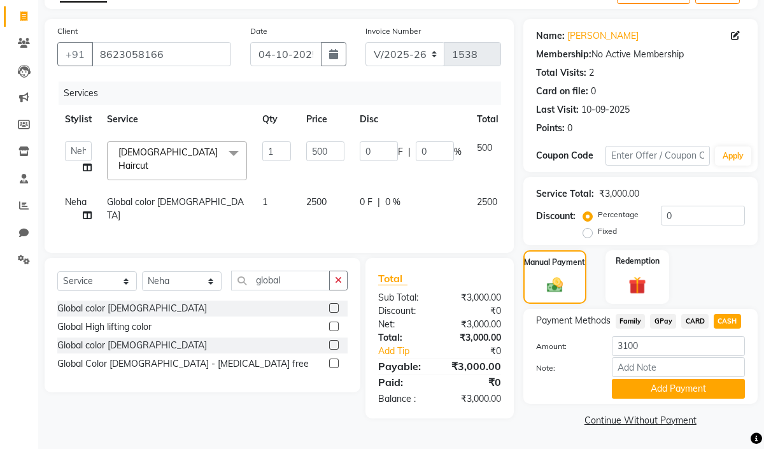
click at [735, 325] on span "CASH" at bounding box center [727, 321] width 27 height 15
type input "3000"
click at [674, 388] on button "Add Payment" at bounding box center [678, 389] width 133 height 20
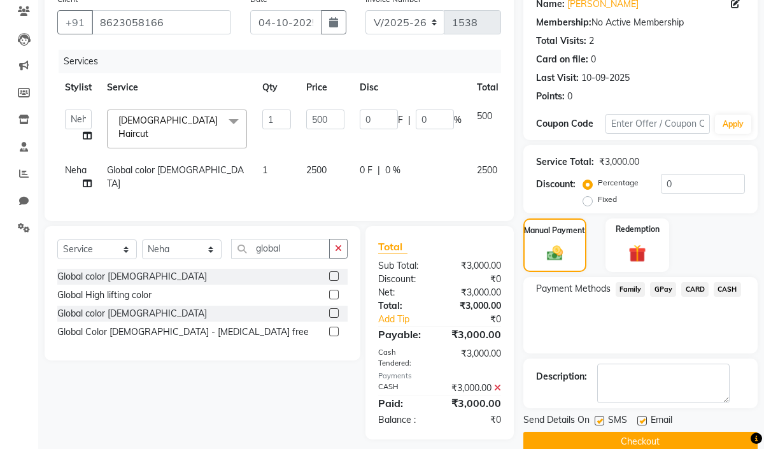
scroll to position [130, 0]
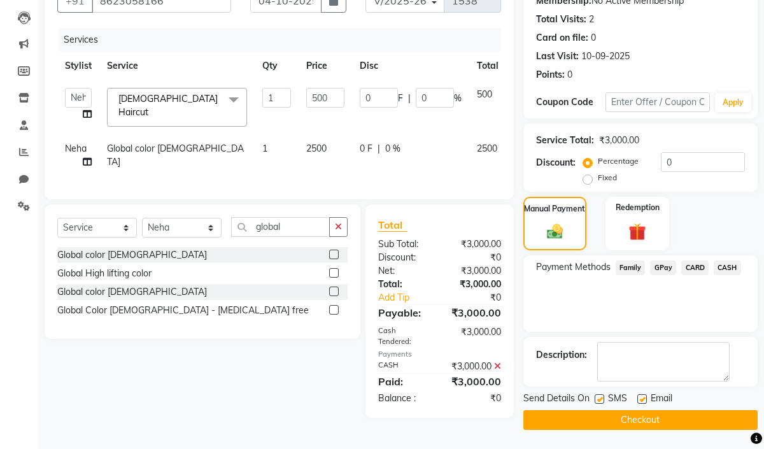
click at [654, 421] on button "Checkout" at bounding box center [640, 420] width 234 height 20
